Goal: Task Accomplishment & Management: Manage account settings

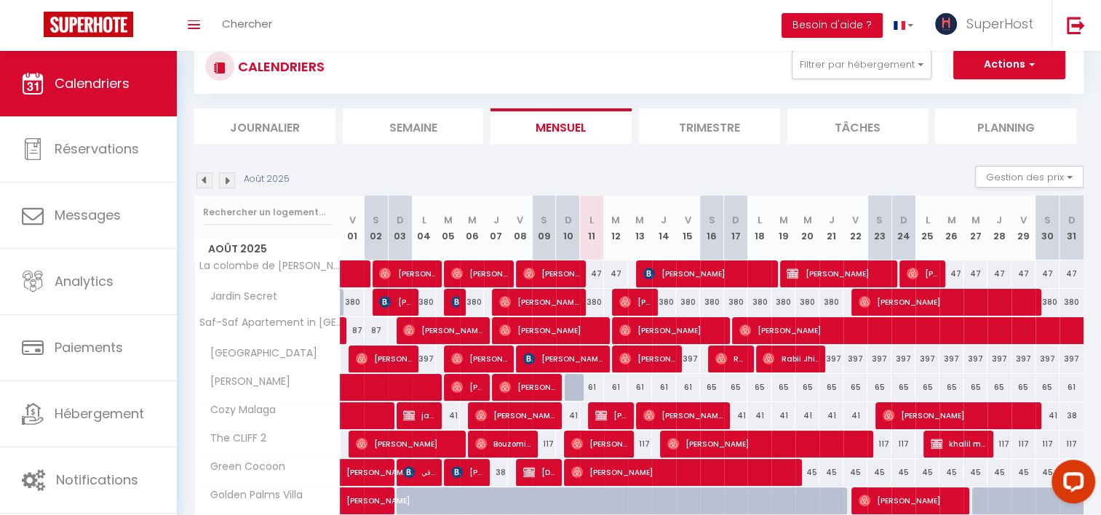
scroll to position [41, 0]
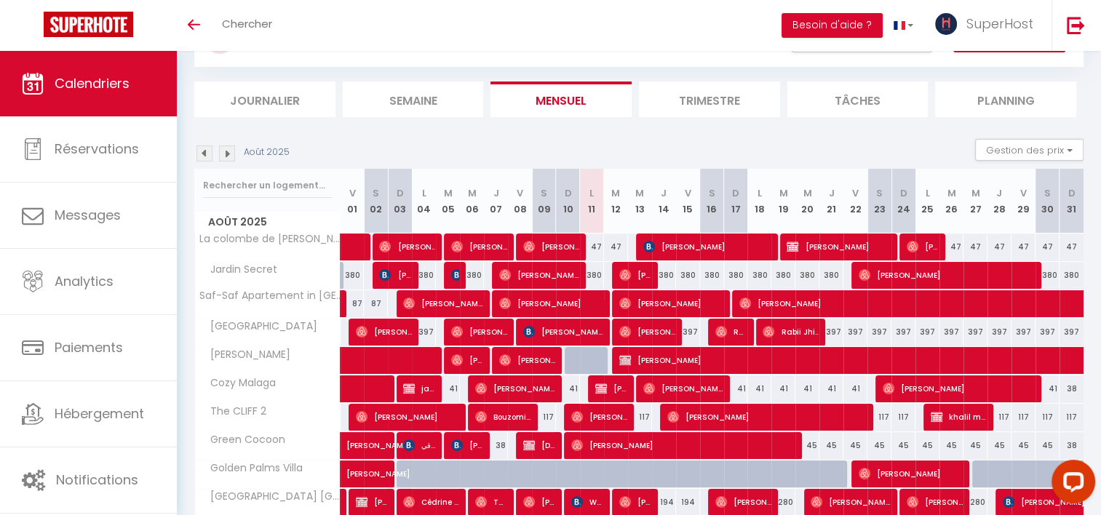
scroll to position [99, 0]
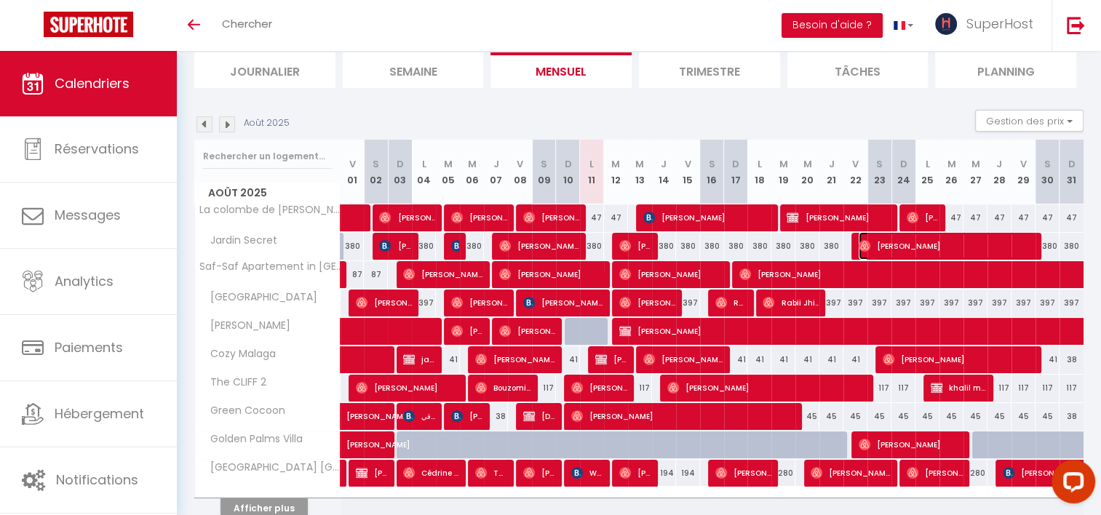
click at [879, 247] on span "[PERSON_NAME]" at bounding box center [947, 246] width 176 height 28
select select "OK"
select select "0"
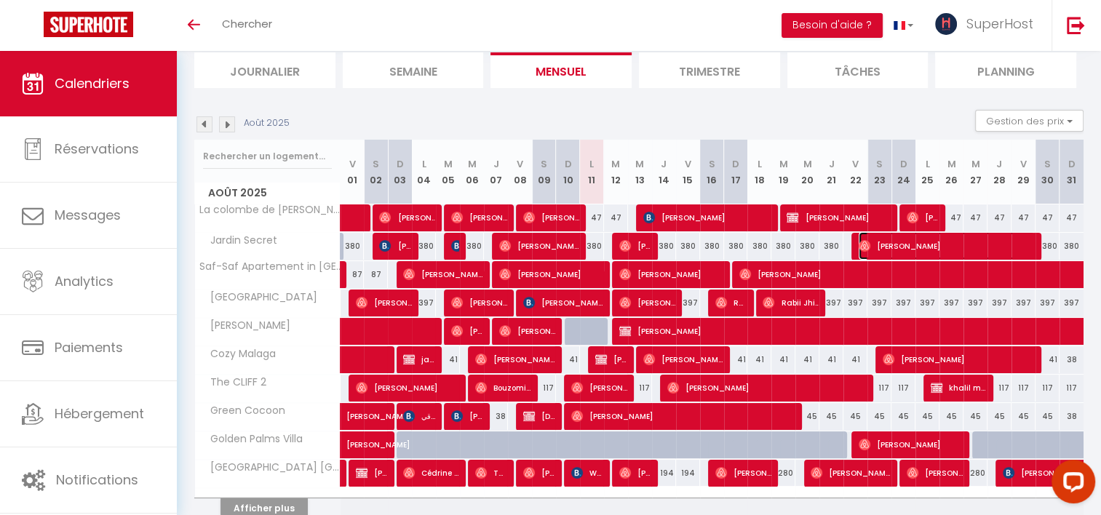
select select "1"
select select
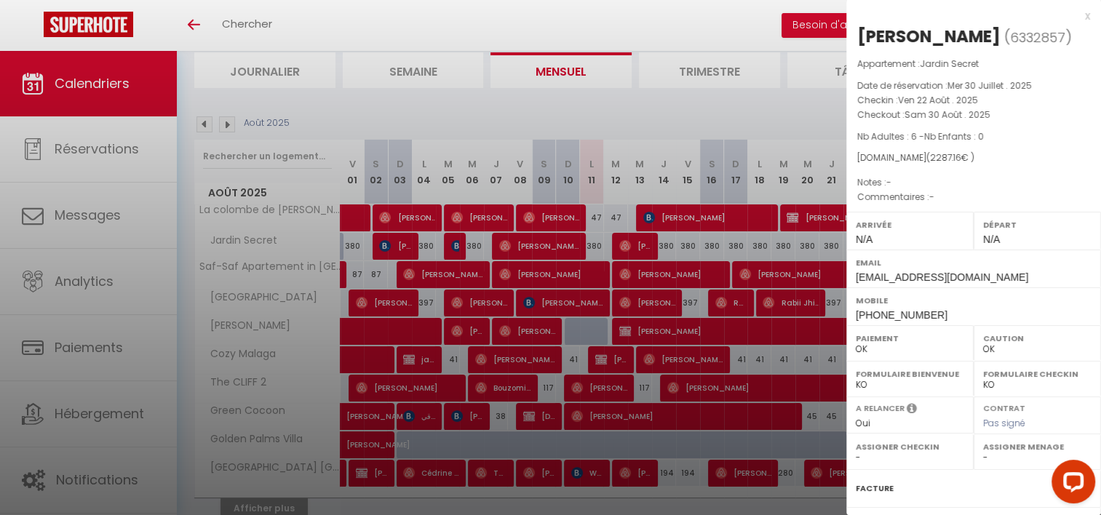
click at [694, 318] on div at bounding box center [550, 257] width 1101 height 515
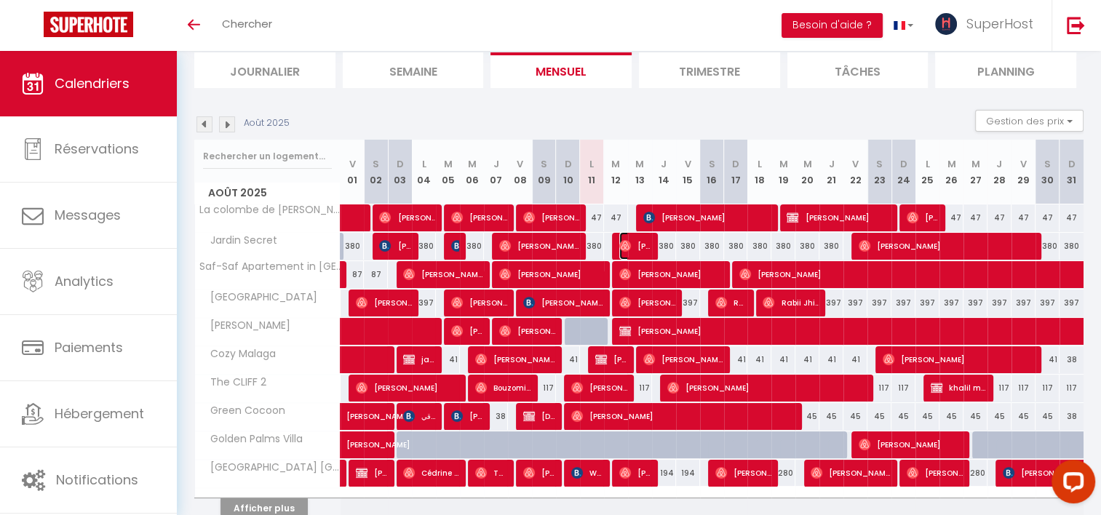
click at [646, 247] on span "[PERSON_NAME]" at bounding box center [635, 246] width 32 height 28
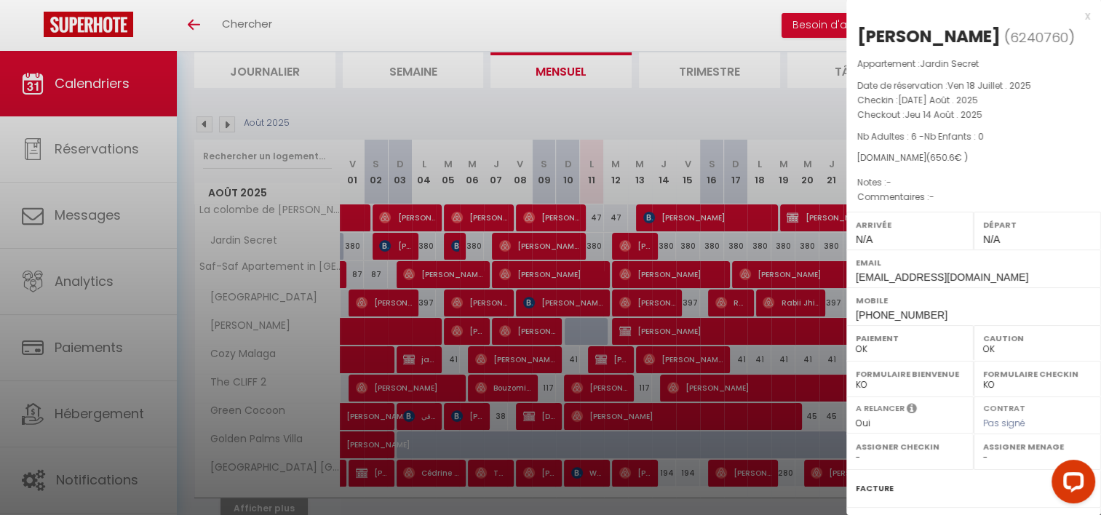
click at [727, 301] on div at bounding box center [550, 257] width 1101 height 515
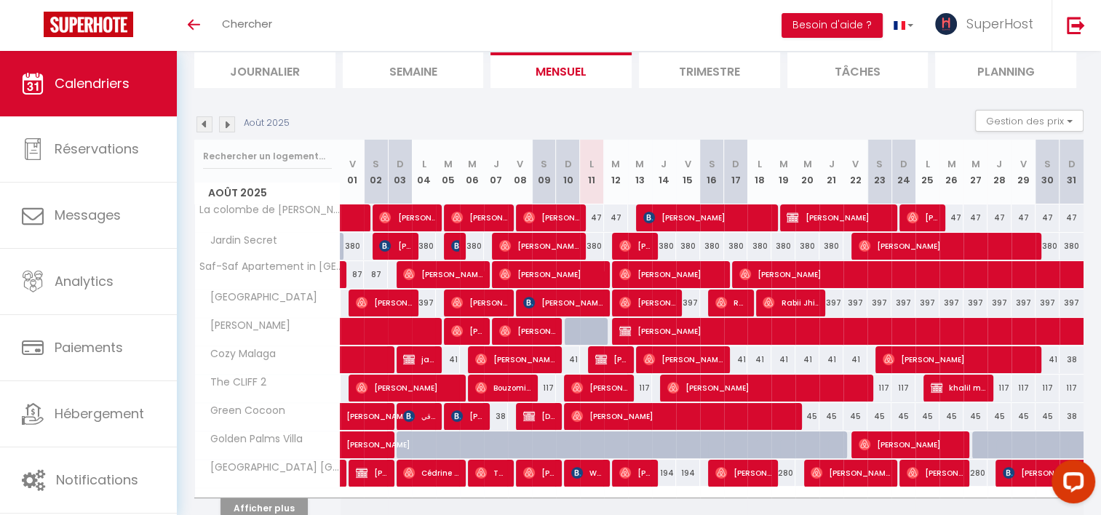
click at [667, 250] on div "380" at bounding box center [664, 246] width 24 height 27
type input "380"
type input "[DEMOGRAPHIC_DATA] 14 Août 2025"
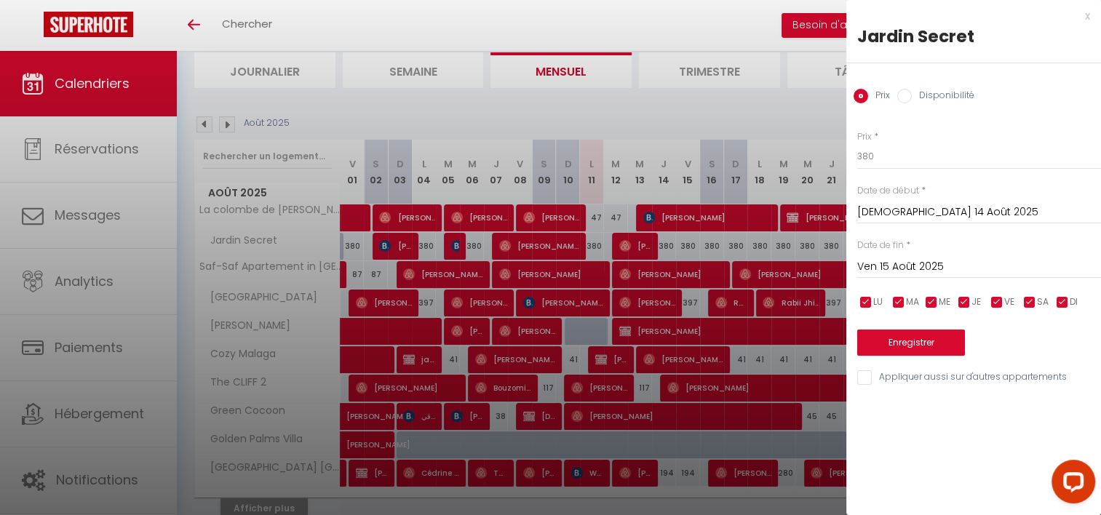
click at [881, 264] on input "Ven 15 Août 2025" at bounding box center [979, 267] width 244 height 19
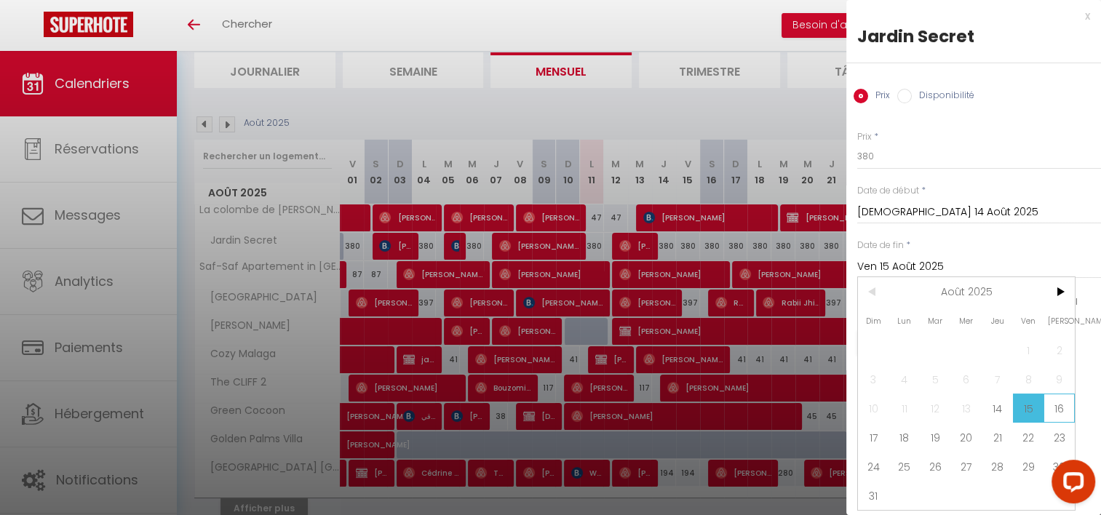
click at [1059, 408] on span "16" at bounding box center [1059, 408] width 31 height 29
type input "[PERSON_NAME] 16 Août 2025"
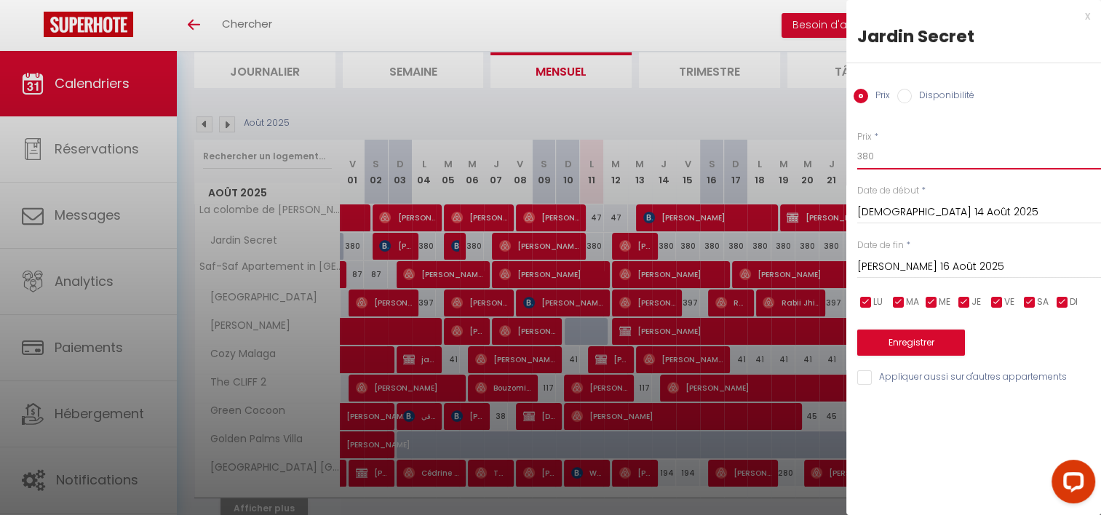
click at [874, 162] on input "380" at bounding box center [979, 156] width 244 height 26
type input "350"
click at [905, 349] on button "Enregistrer" at bounding box center [911, 343] width 108 height 26
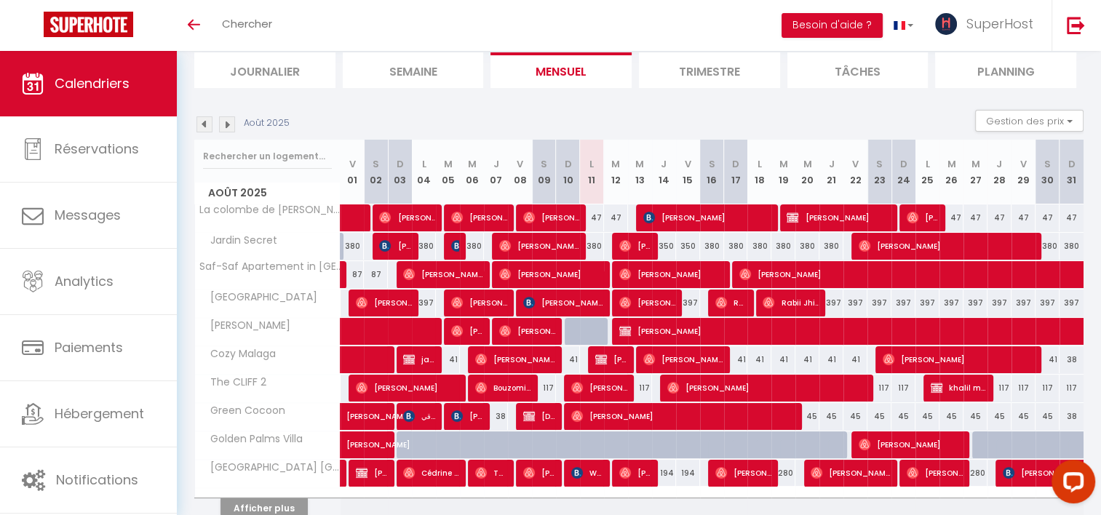
drag, startPoint x: 1098, startPoint y: 174, endPoint x: 1106, endPoint y: 186, distance: 14.1
click at [1101, 186] on html "Questions et aide sur la MIGRATION - [GEOGRAPHIC_DATA] ouverte de 13 à 14h puis…" at bounding box center [550, 158] width 1101 height 515
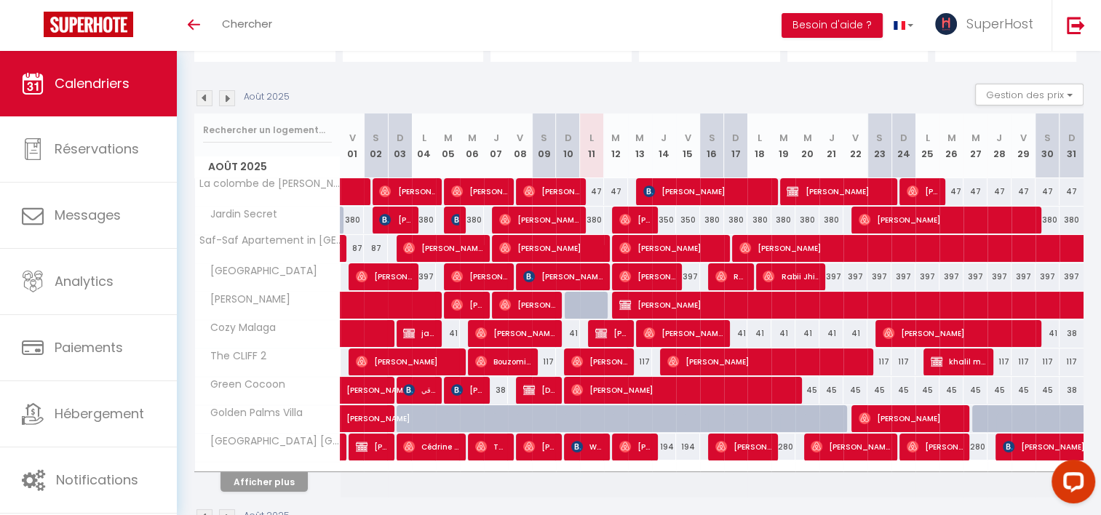
scroll to position [165, 0]
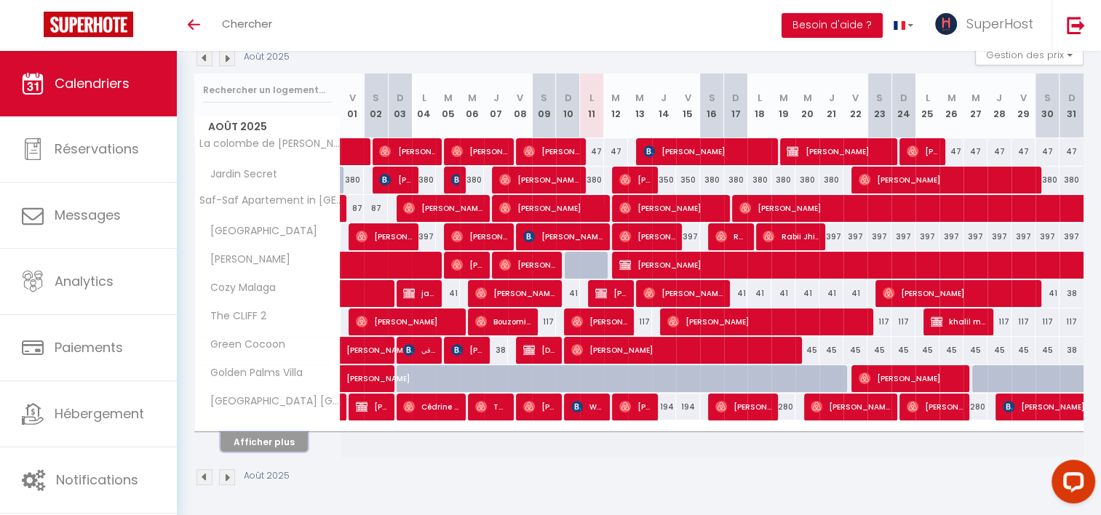
click at [264, 436] on button "Afficher plus" at bounding box center [264, 442] width 87 height 20
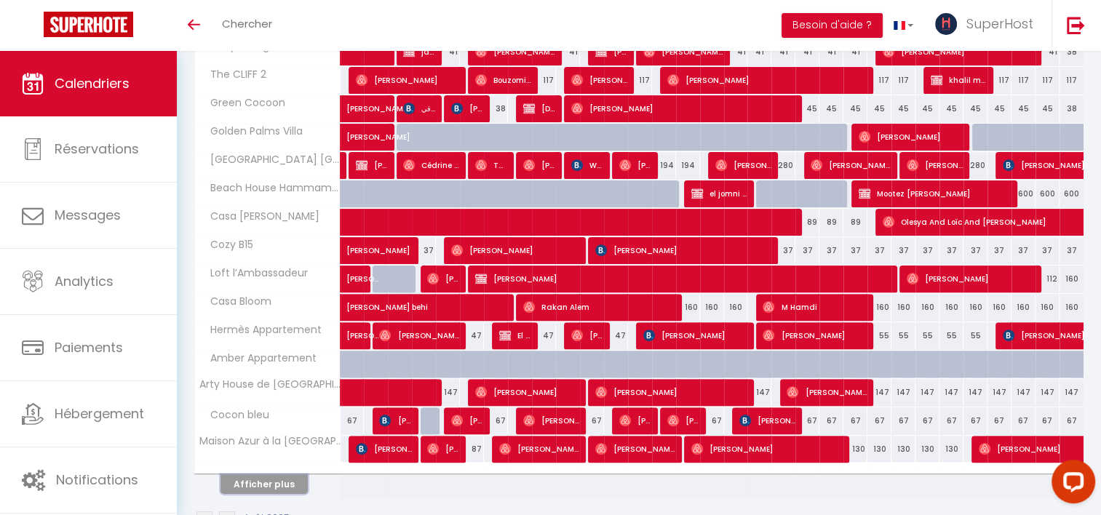
scroll to position [405, 0]
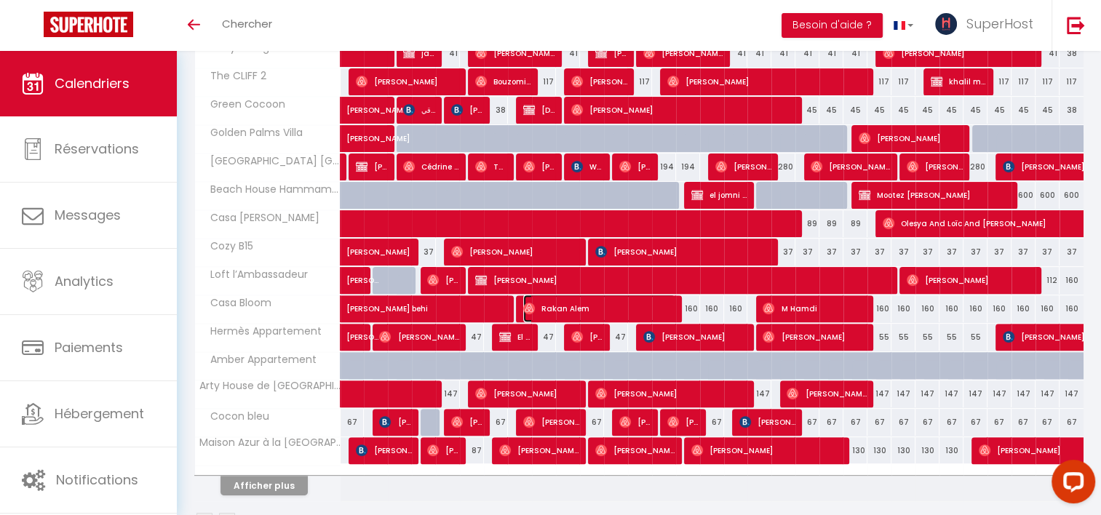
click at [659, 306] on span "Rakan Alem" at bounding box center [599, 309] width 152 height 28
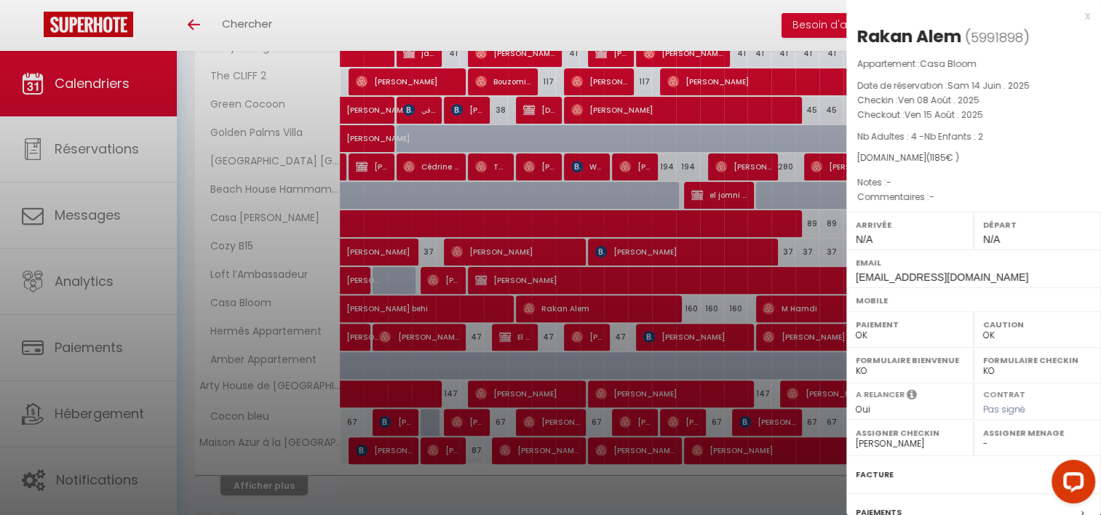
click at [681, 407] on div at bounding box center [550, 257] width 1101 height 515
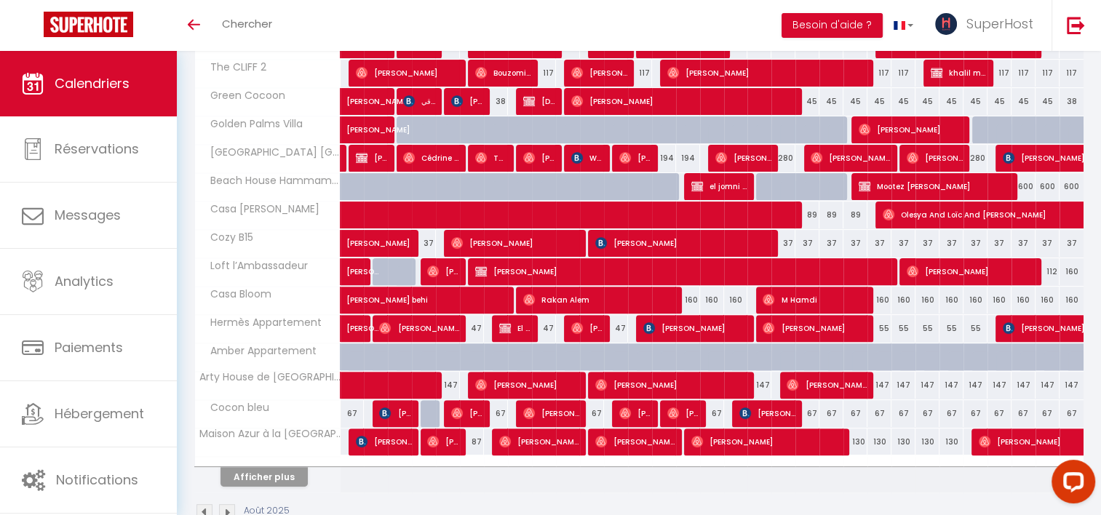
scroll to position [433, 0]
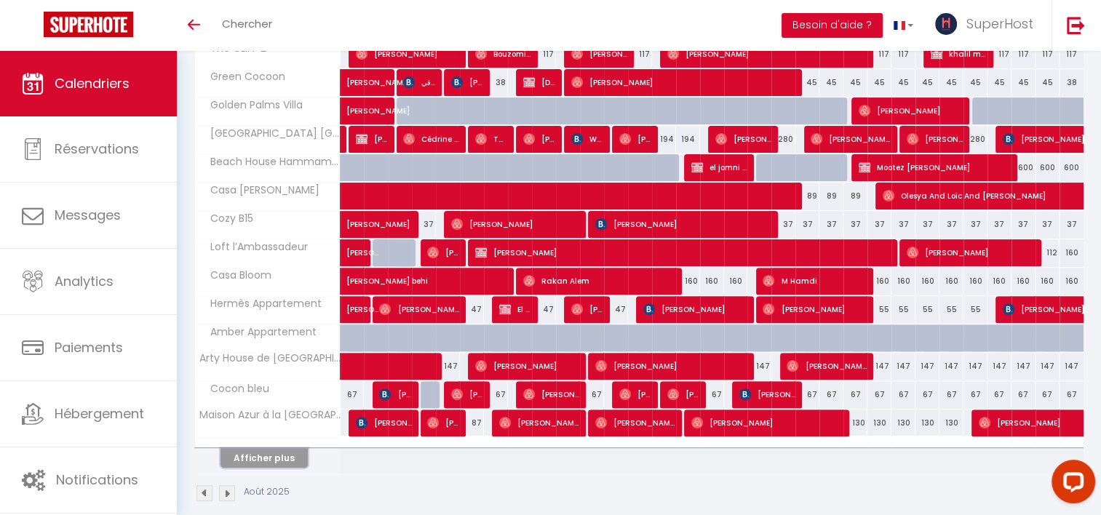
click at [256, 453] on button "Afficher plus" at bounding box center [264, 458] width 87 height 20
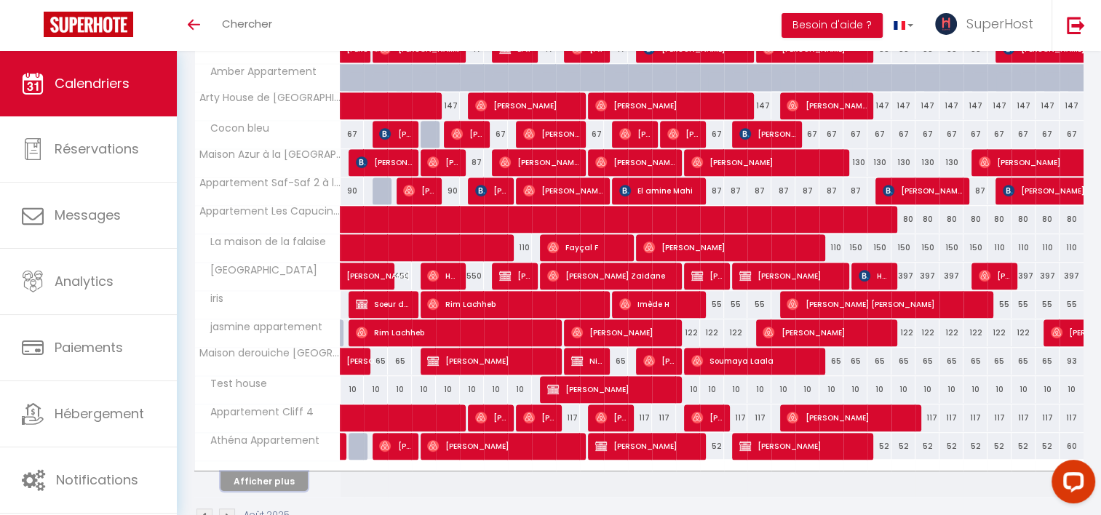
scroll to position [702, 0]
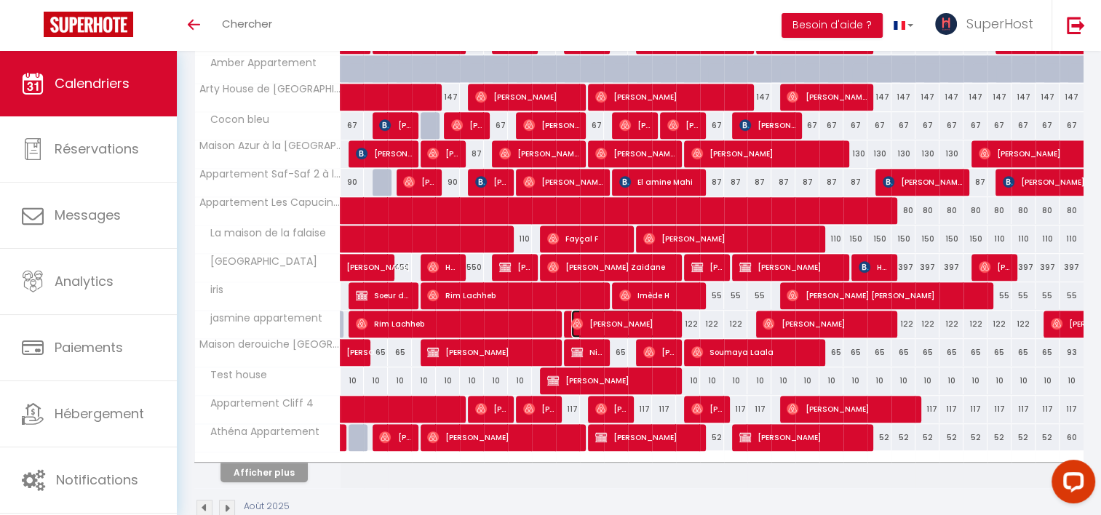
click at [665, 320] on span "[PERSON_NAME]" at bounding box center [623, 324] width 104 height 28
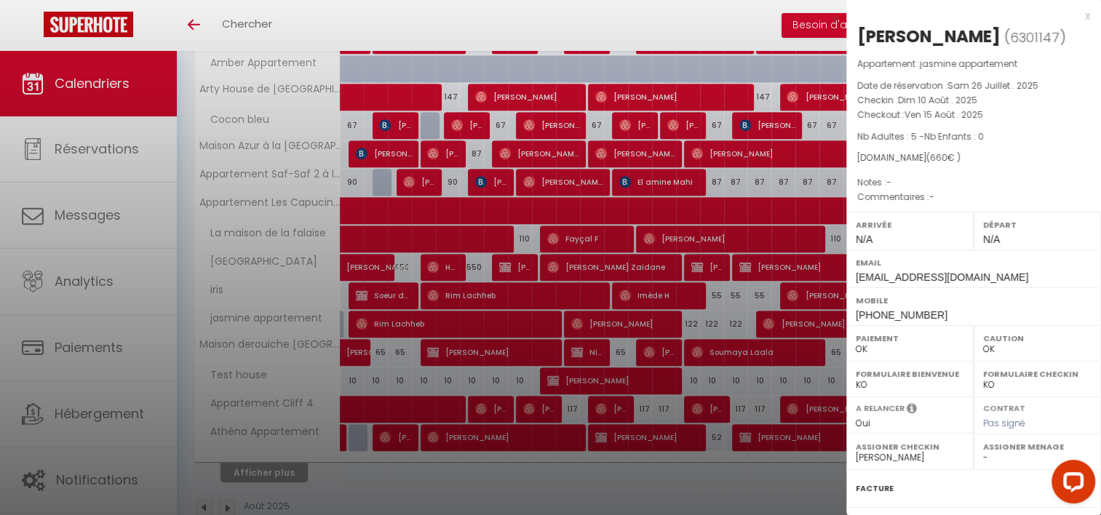
click at [720, 325] on div at bounding box center [550, 257] width 1101 height 515
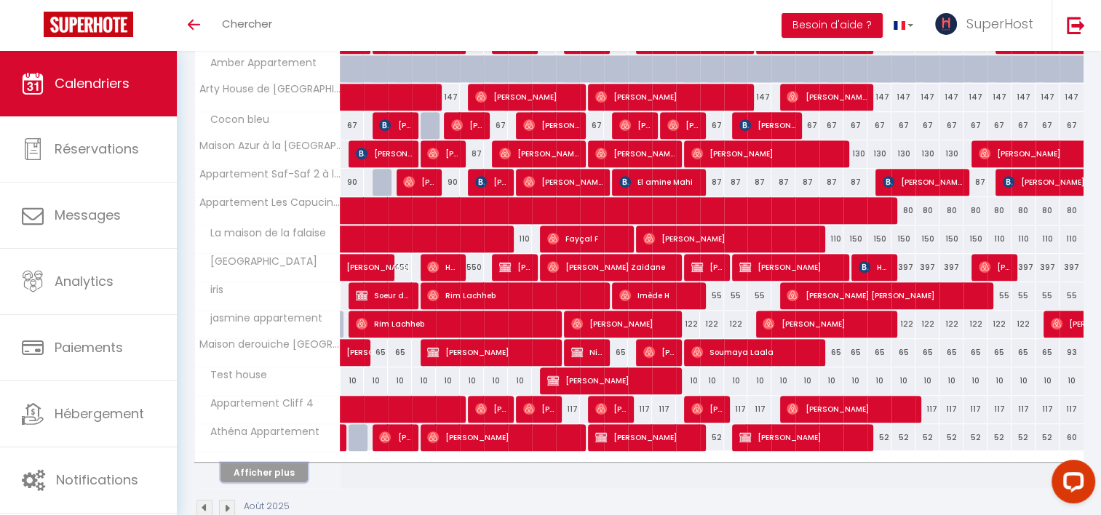
click at [258, 467] on button "Afficher plus" at bounding box center [264, 473] width 87 height 20
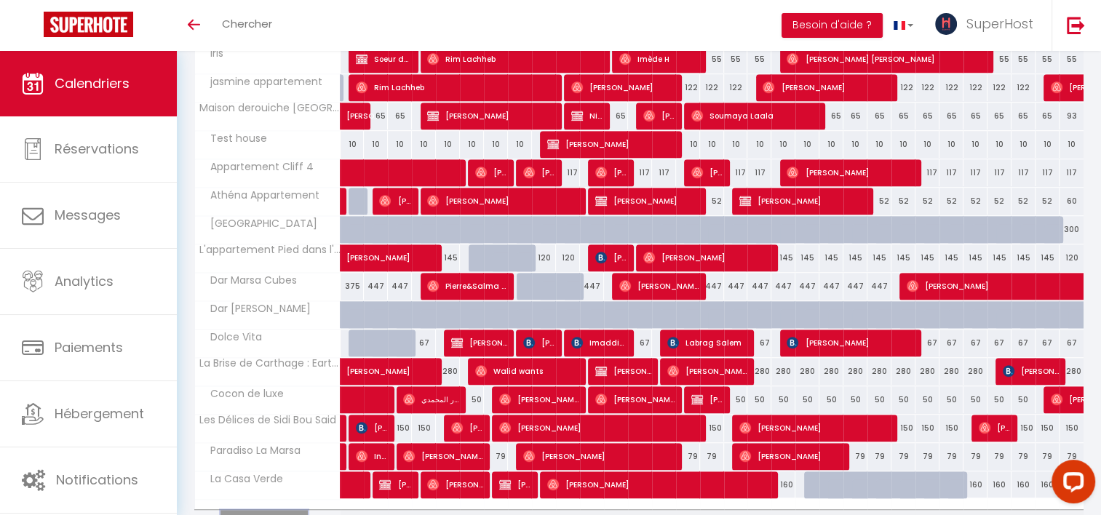
scroll to position [961, 0]
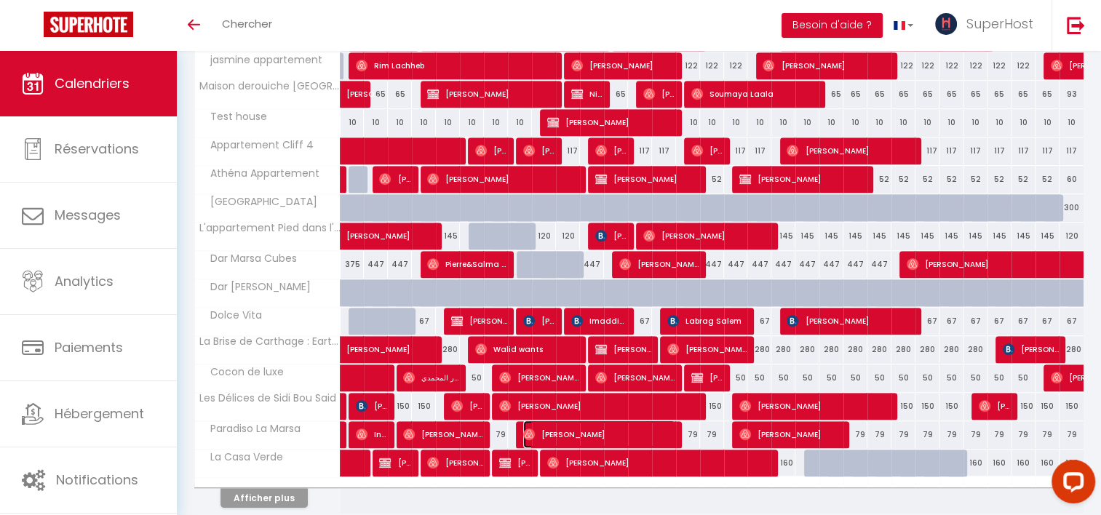
click at [664, 431] on span "[PERSON_NAME]" at bounding box center [599, 435] width 152 height 28
select select "35056"
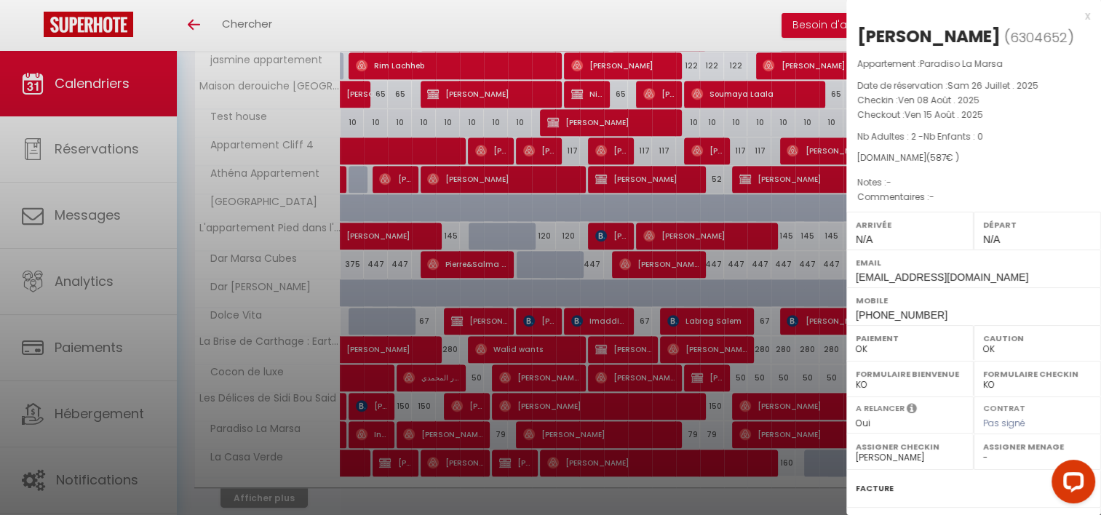
click at [700, 435] on div at bounding box center [550, 257] width 1101 height 515
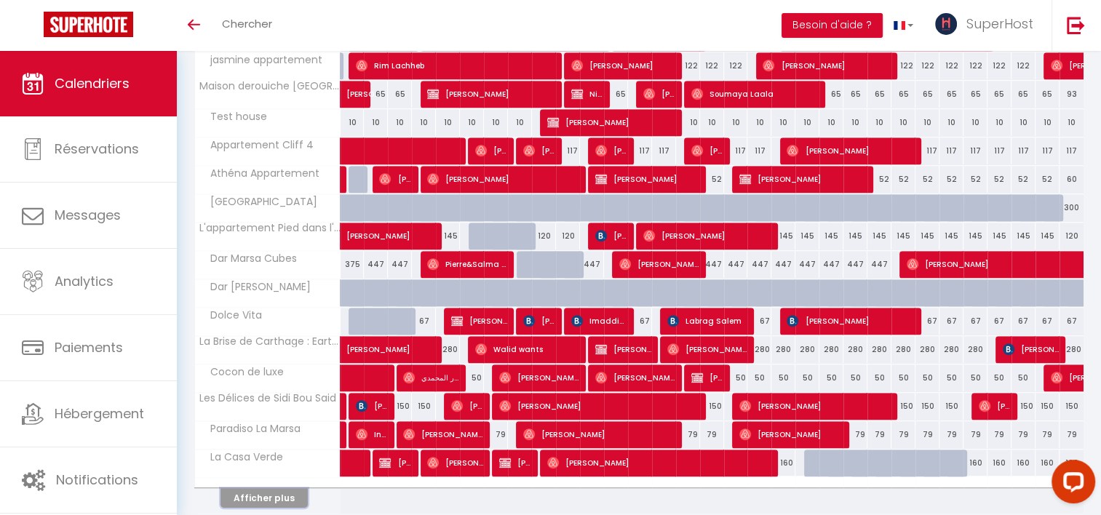
click at [279, 496] on button "Afficher plus" at bounding box center [264, 498] width 87 height 20
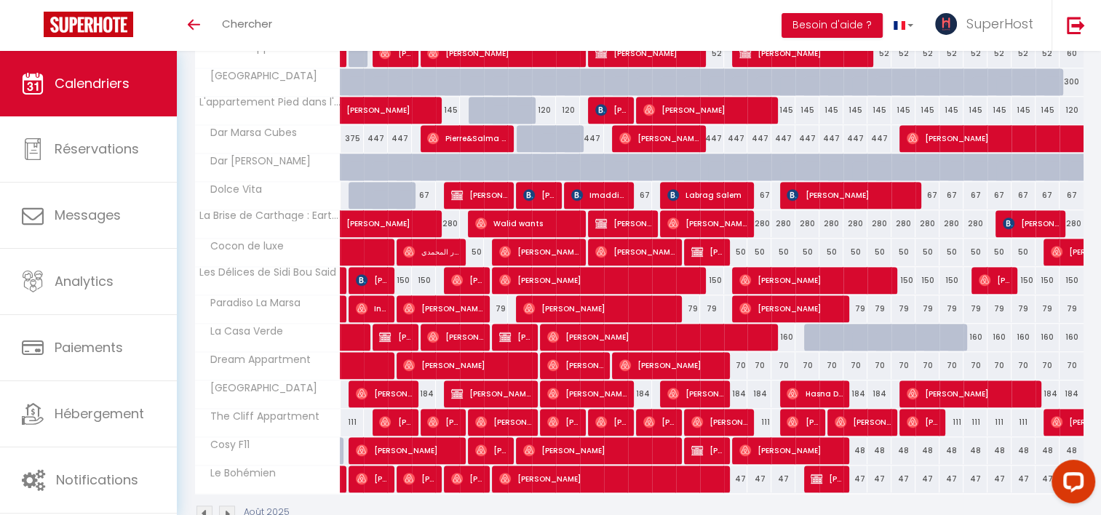
scroll to position [1118, 0]
